Goal: Navigation & Orientation: Find specific page/section

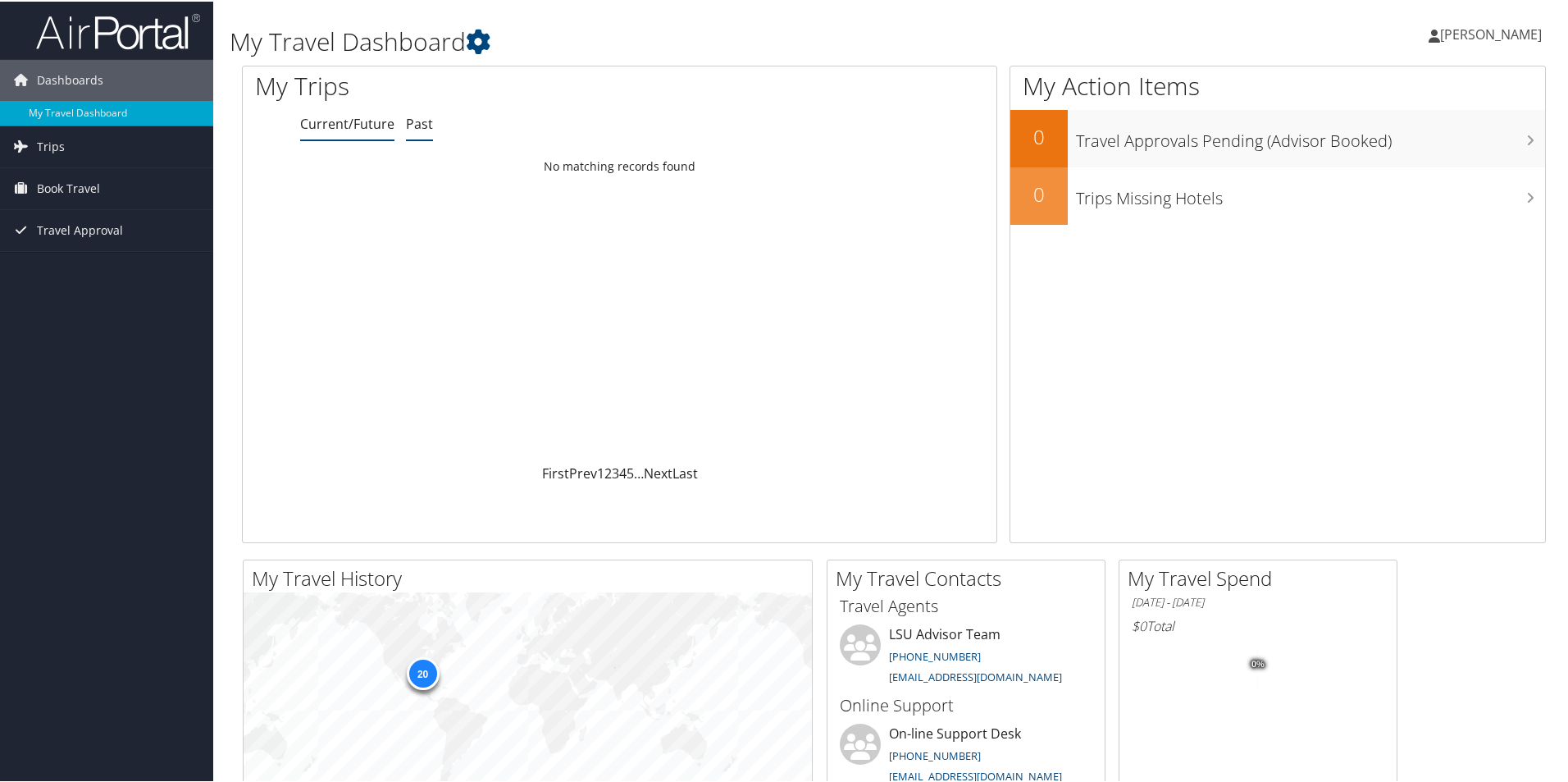
click at [422, 122] on link "Past" at bounding box center [419, 122] width 27 height 18
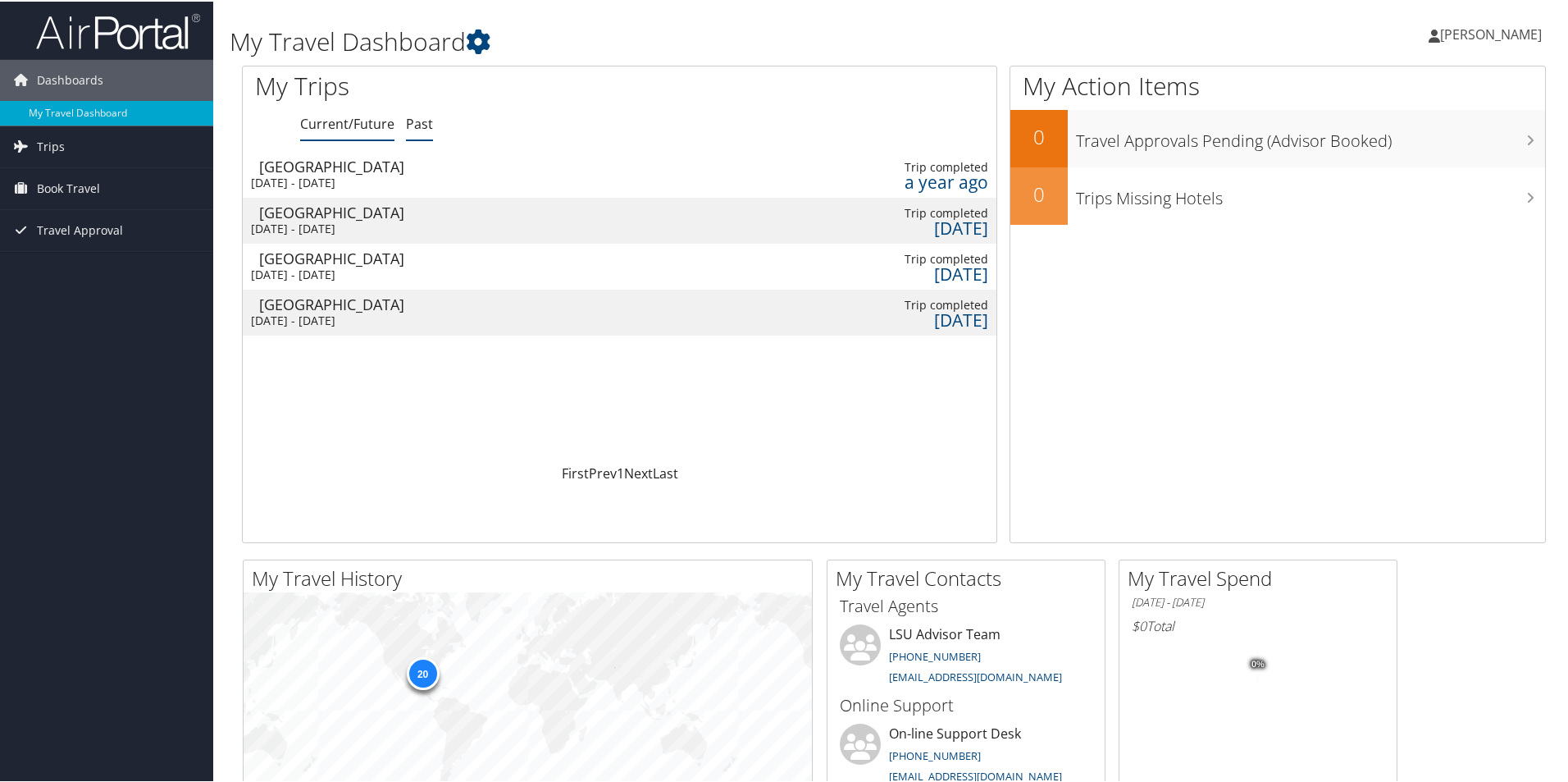
click at [340, 127] on link "Current/Future" at bounding box center [347, 122] width 95 height 18
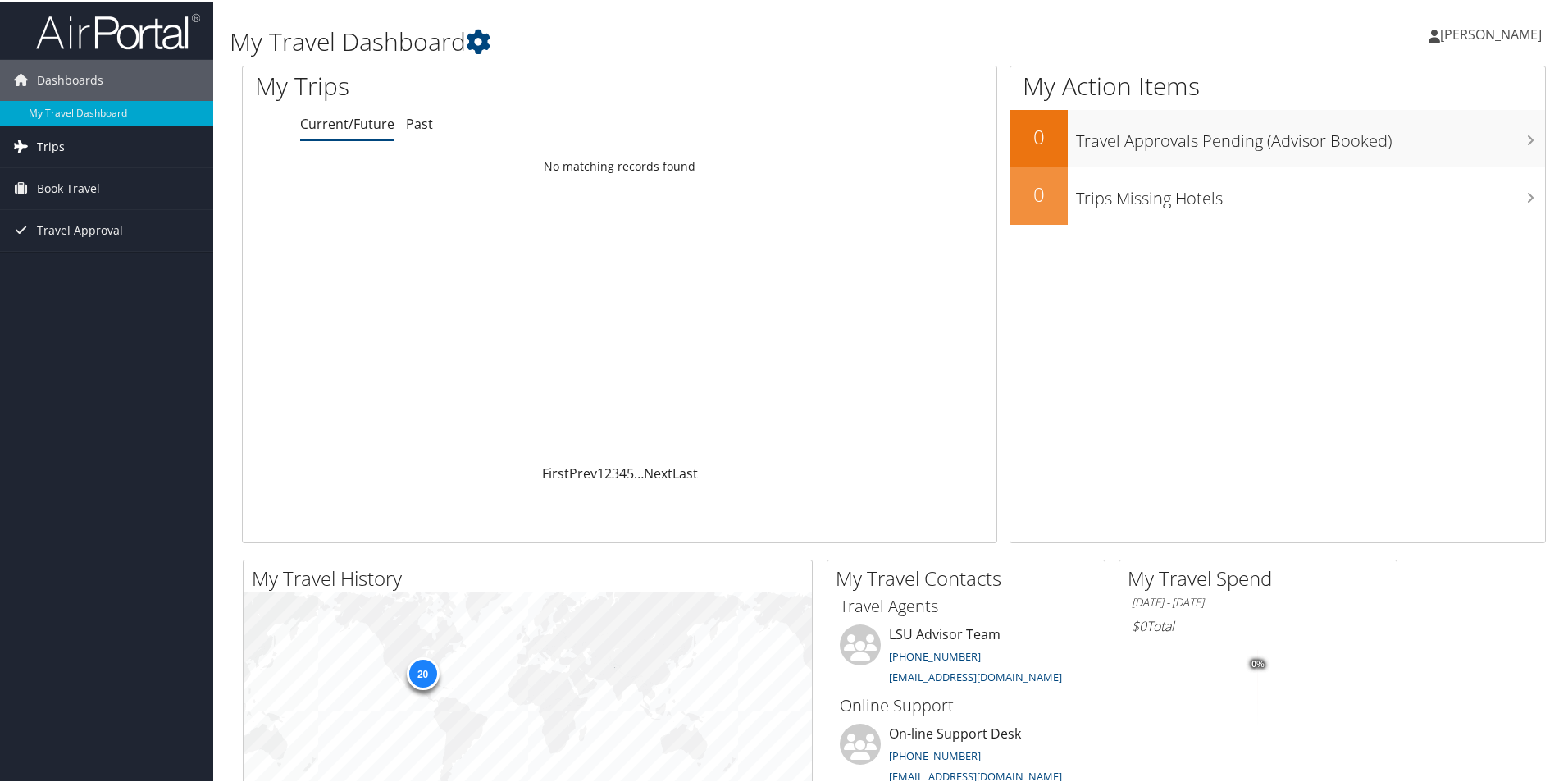
click at [118, 147] on link "Trips" at bounding box center [107, 145] width 214 height 41
click at [131, 174] on link "Current/Future Trips" at bounding box center [107, 178] width 214 height 25
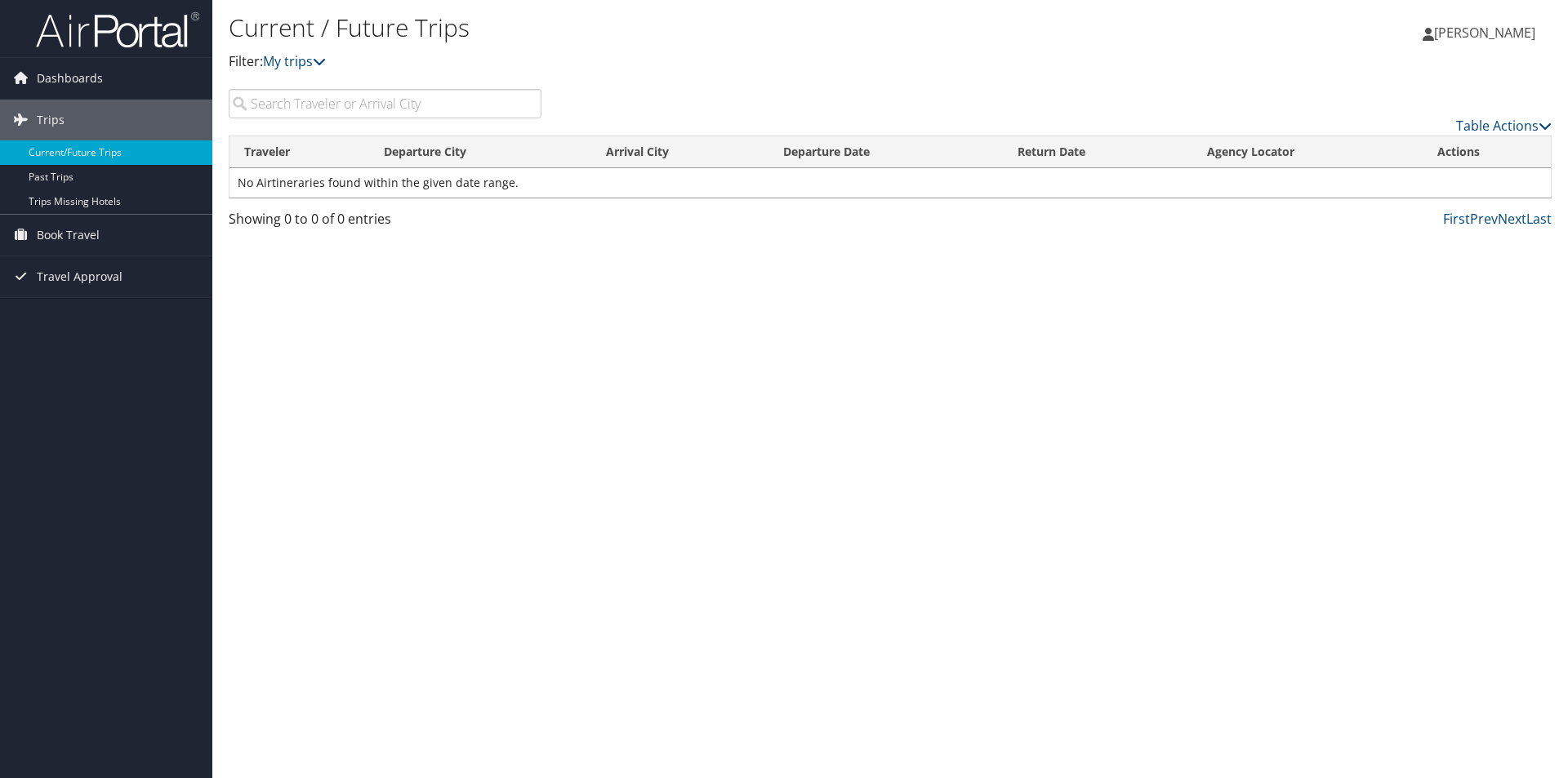
click at [1464, 54] on link "[PERSON_NAME]" at bounding box center [1486, 33] width 129 height 49
click at [1377, 98] on link "My Settings" at bounding box center [1443, 89] width 182 height 27
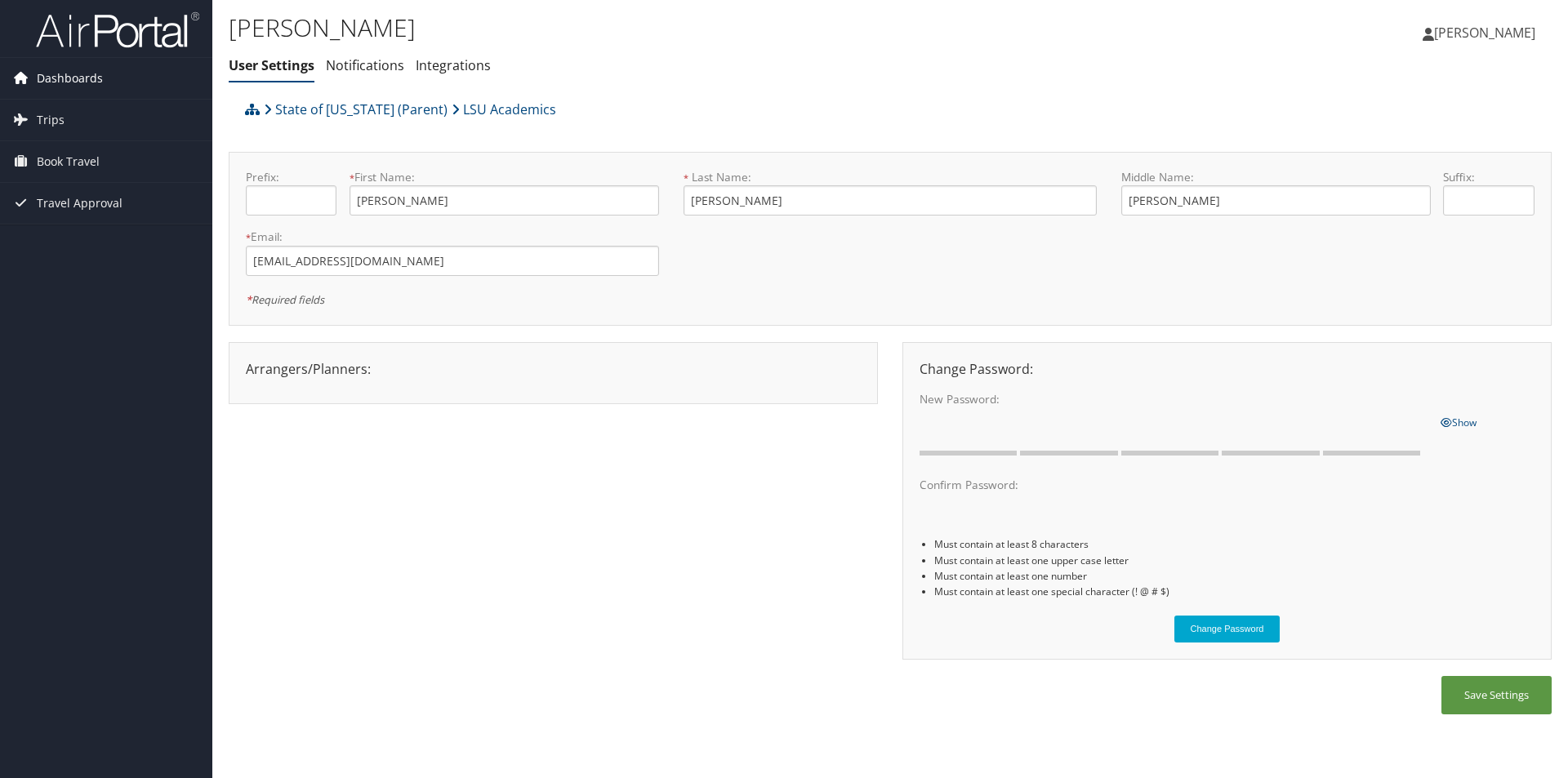
click at [88, 77] on span "Dashboards" at bounding box center [70, 78] width 66 height 40
click at [1497, 34] on span "[PERSON_NAME]" at bounding box center [1484, 32] width 102 height 18
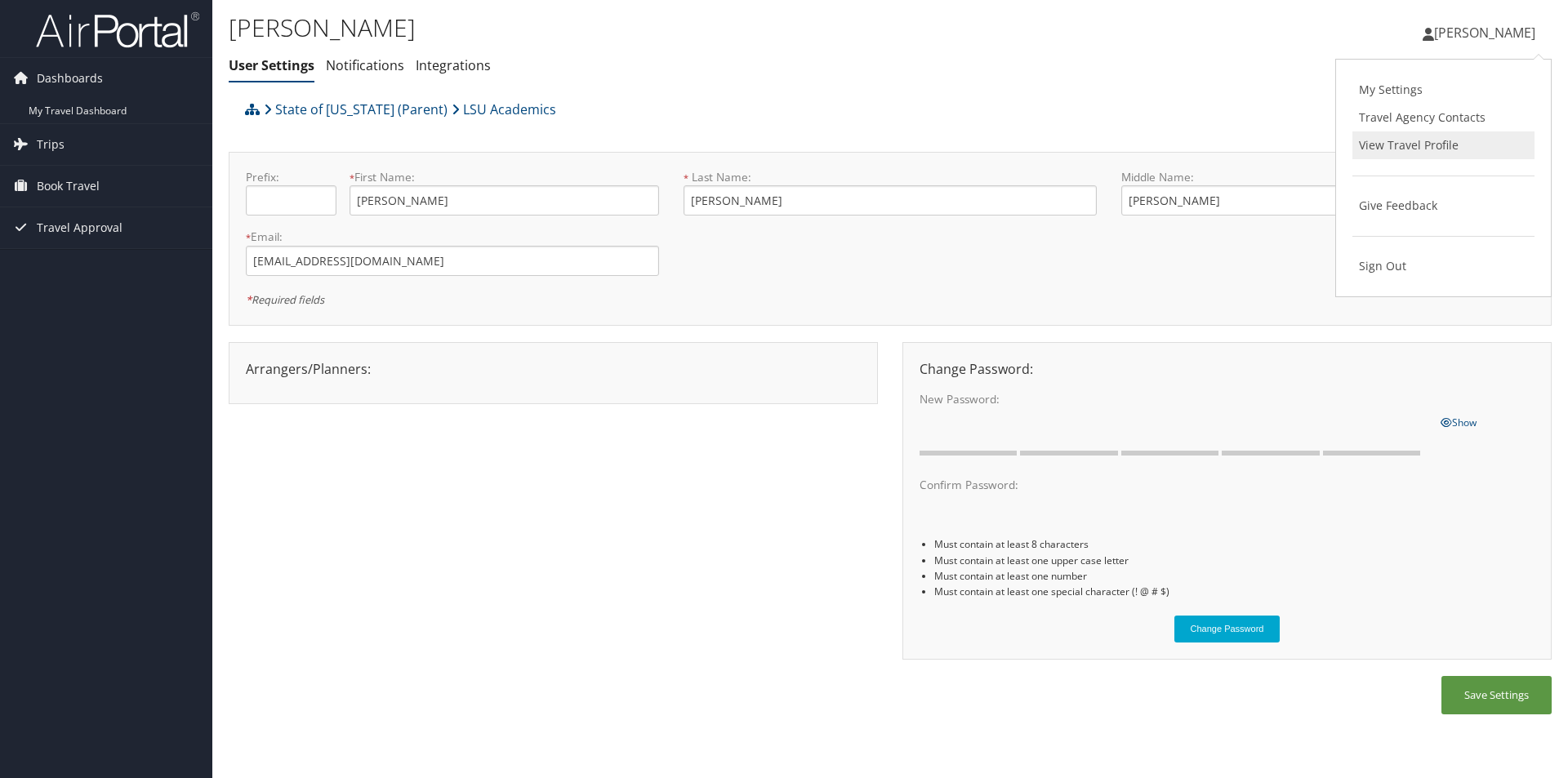
click at [1394, 144] on link "View Travel Profile" at bounding box center [1443, 145] width 182 height 27
